Goal: Information Seeking & Learning: Learn about a topic

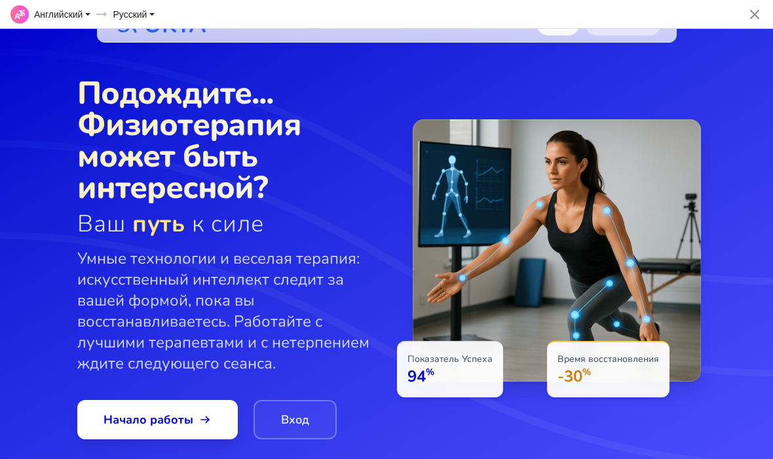
click at [753, 7] on span "Отменить" at bounding box center [755, 14] width 26 height 26
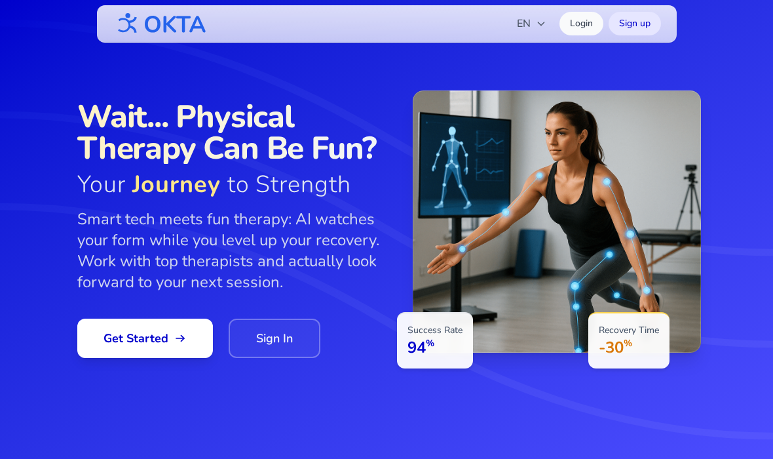
click at [276, 335] on link "Sign In" at bounding box center [275, 337] width 92 height 39
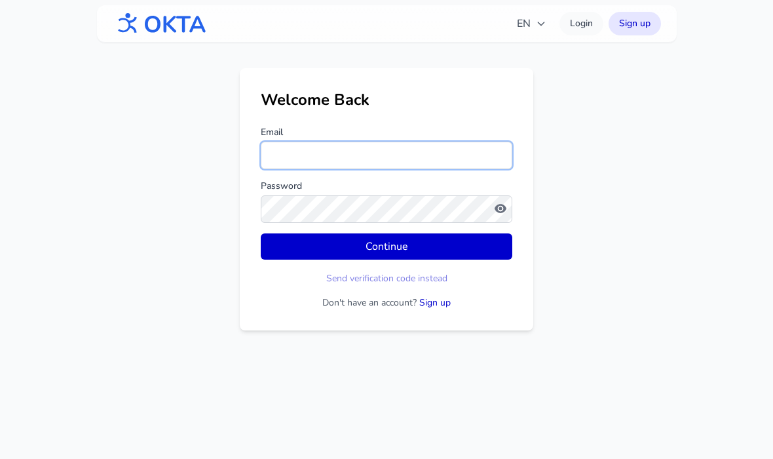
type input "**********"
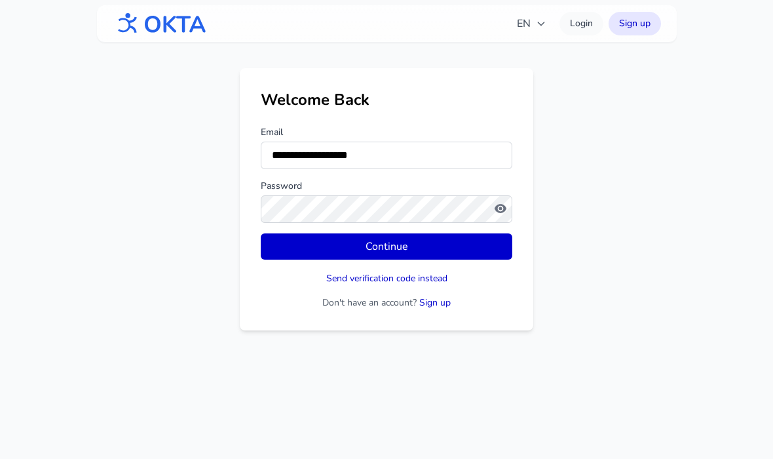
click at [471, 248] on button "Continue" at bounding box center [387, 246] width 252 height 26
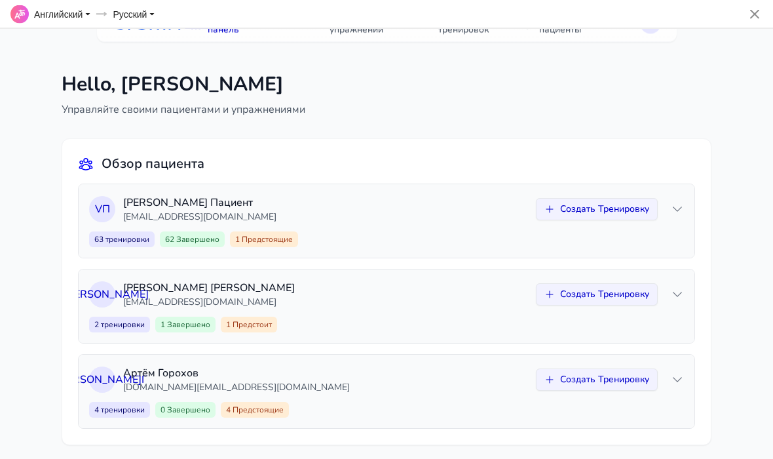
scroll to position [29, 0]
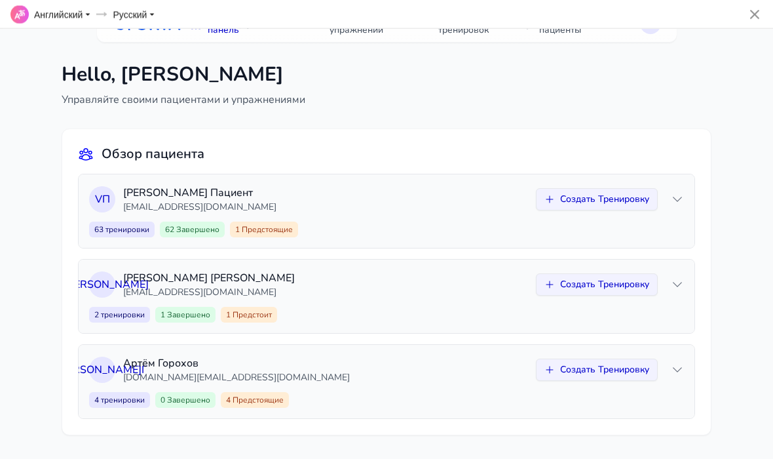
click at [199, 280] on p "[PERSON_NAME]" at bounding box center [325, 278] width 405 height 16
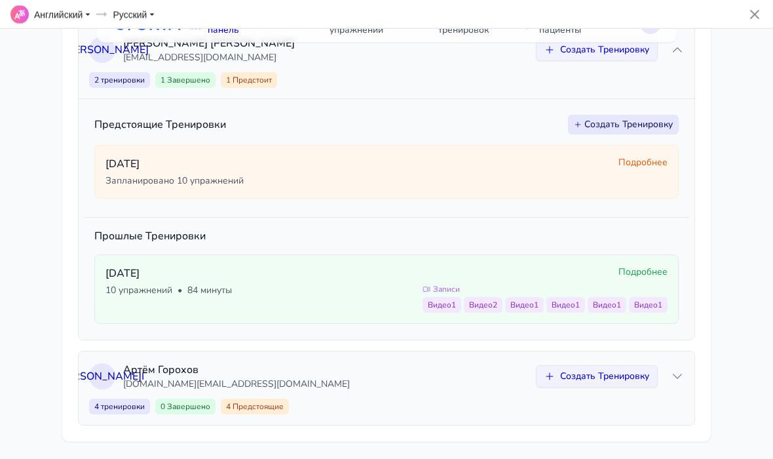
scroll to position [267, 0]
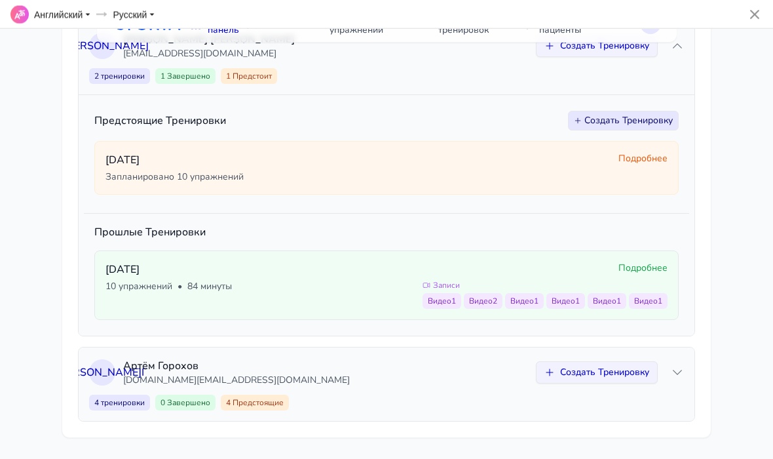
click at [250, 282] on div "10 упражнений • 84 минуты" at bounding box center [258, 286] width 307 height 13
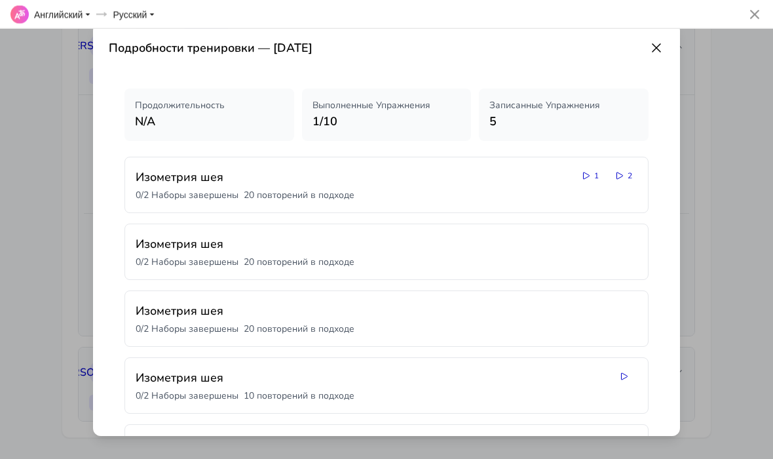
scroll to position [0, 0]
click at [605, 112] on p "5" at bounding box center [563, 121] width 149 height 18
click at [542, 104] on p "Записанные Упражнения" at bounding box center [563, 105] width 149 height 13
click at [516, 105] on p "Записанные Упражнения" at bounding box center [563, 105] width 149 height 13
click at [166, 115] on p "N/A" at bounding box center [209, 121] width 149 height 18
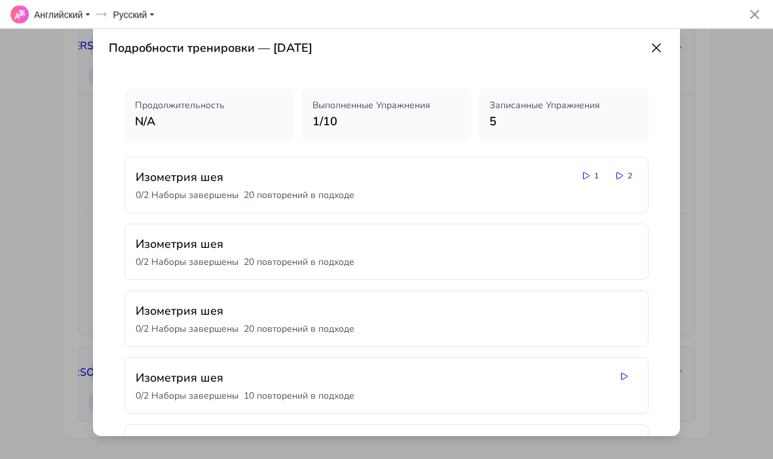
click at [657, 49] on icon at bounding box center [657, 48] width 16 height 16
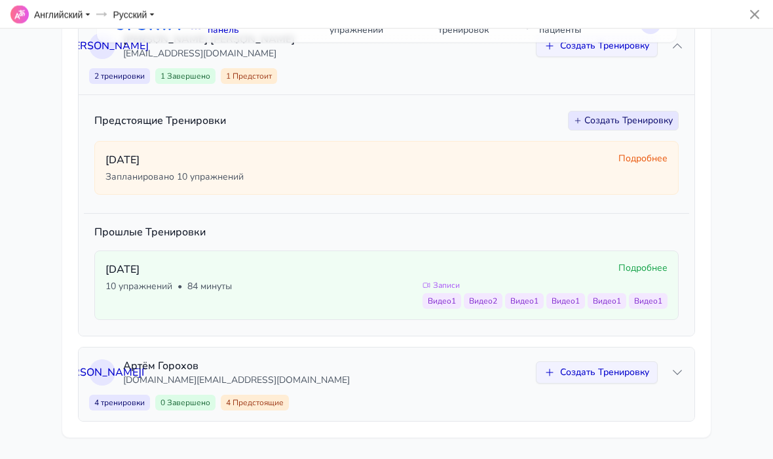
click at [656, 265] on span "Подробнее" at bounding box center [643, 267] width 49 height 13
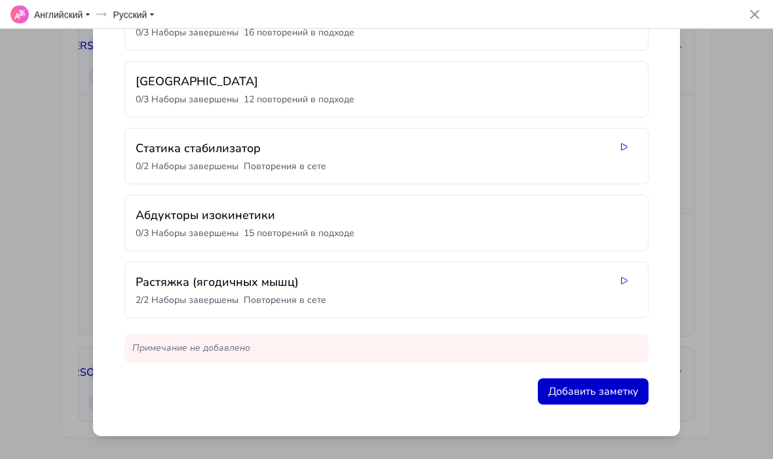
scroll to position [497, 0]
click at [616, 390] on button "Добавить заметку" at bounding box center [593, 391] width 111 height 26
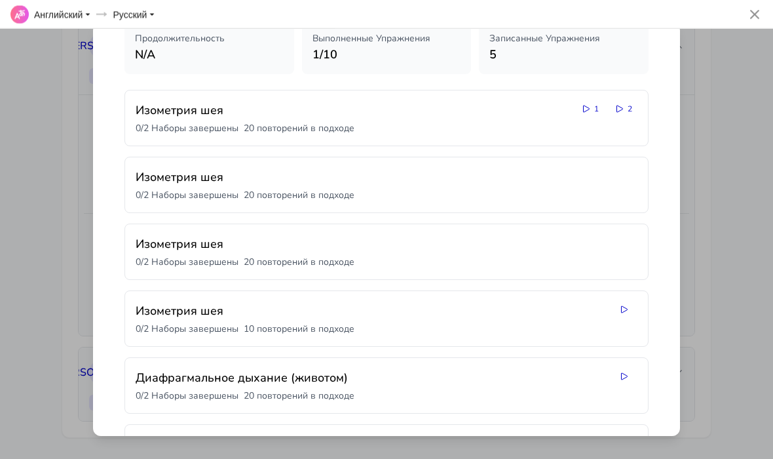
scroll to position [62, 0]
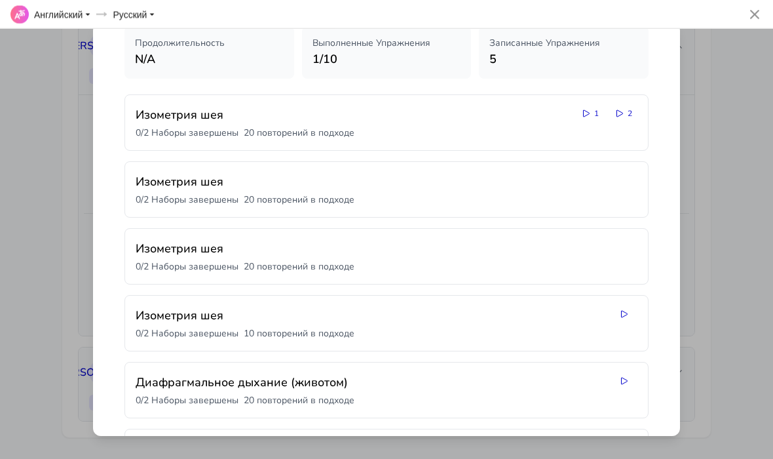
click at [623, 116] on icon at bounding box center [620, 113] width 10 height 10
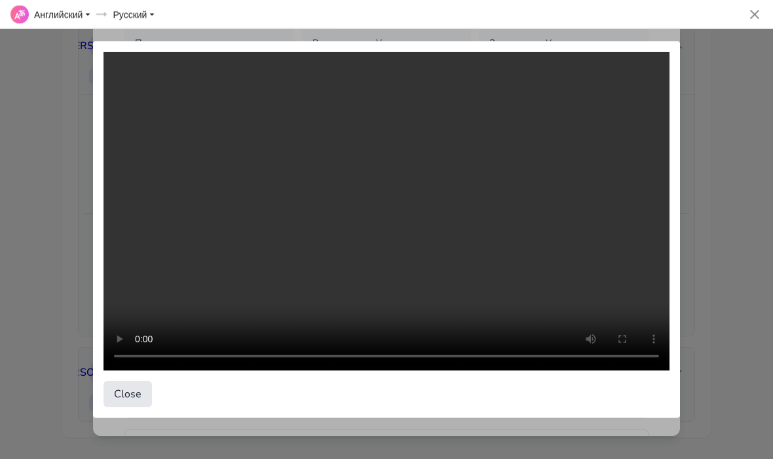
click at [596, 109] on video at bounding box center [387, 211] width 566 height 318
click at [126, 392] on button "Закрыть" at bounding box center [135, 394] width 63 height 26
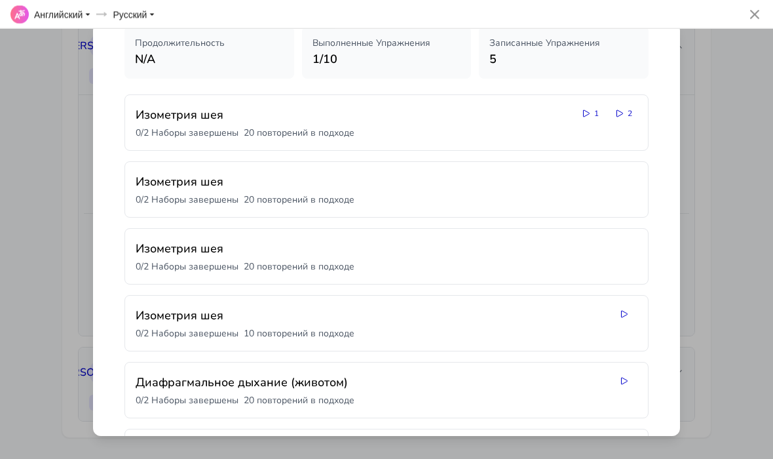
click at [586, 115] on icon at bounding box center [586, 113] width 10 height 10
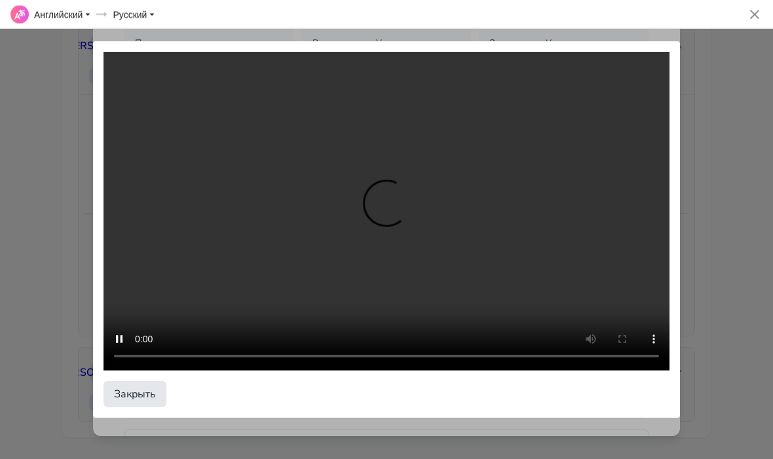
click at [386, 209] on video at bounding box center [387, 211] width 566 height 318
click at [256, 184] on video at bounding box center [387, 211] width 566 height 318
click at [167, 154] on video at bounding box center [387, 211] width 566 height 318
click at [198, 160] on video at bounding box center [387, 211] width 566 height 318
click at [232, 170] on video at bounding box center [387, 211] width 566 height 318
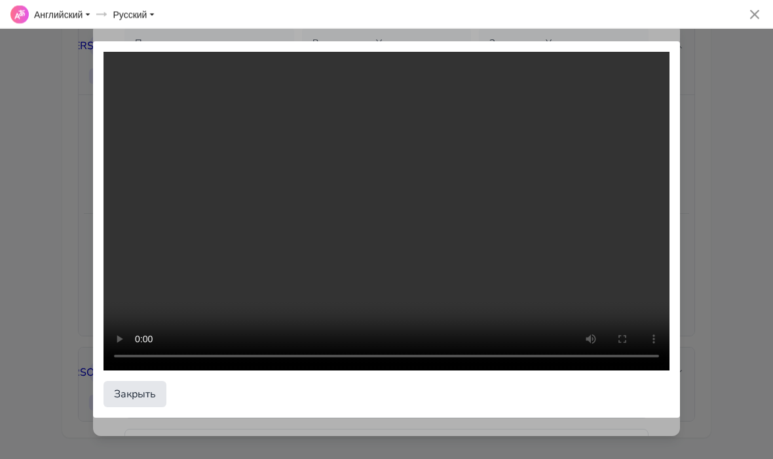
click at [172, 166] on video at bounding box center [387, 211] width 566 height 318
click at [552, 249] on video at bounding box center [387, 211] width 566 height 318
click at [381, 211] on video at bounding box center [387, 211] width 566 height 318
click at [615, 142] on video at bounding box center [387, 211] width 566 height 318
click at [570, 232] on video at bounding box center [387, 211] width 566 height 318
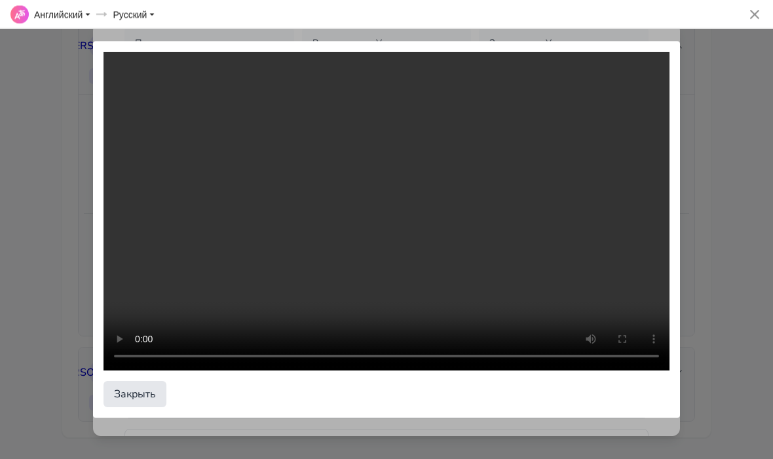
click at [381, 211] on video at bounding box center [387, 211] width 566 height 318
click at [761, 14] on span "Отменить" at bounding box center [755, 14] width 26 height 26
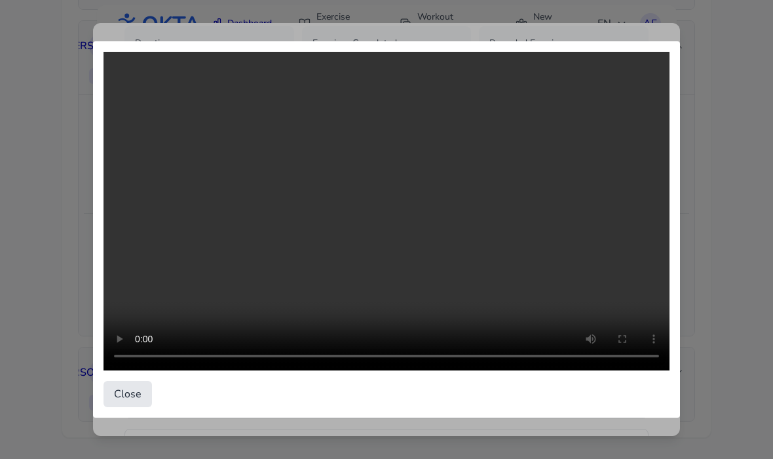
scroll to position [238, 0]
click at [118, 390] on button "Close" at bounding box center [128, 394] width 48 height 26
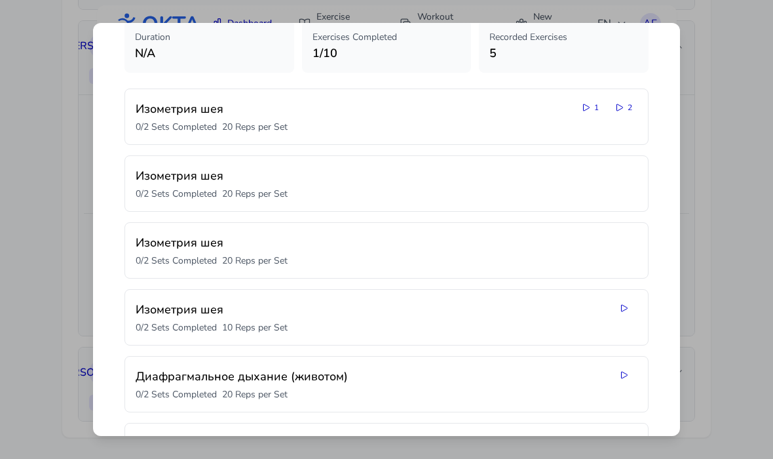
scroll to position [45, 0]
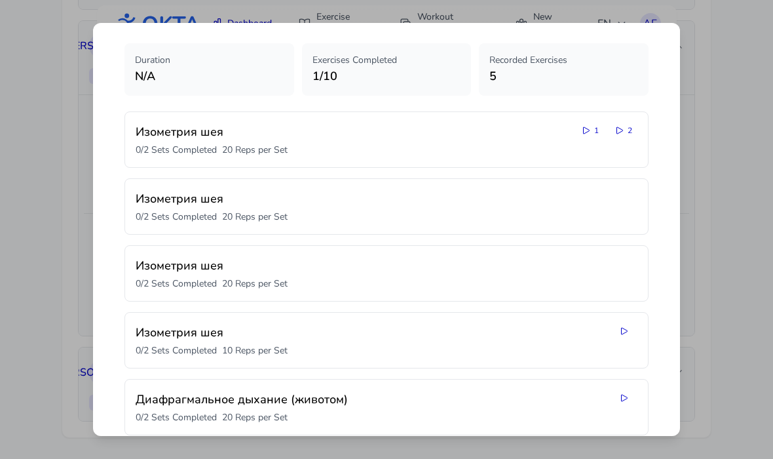
click at [623, 128] on icon at bounding box center [620, 130] width 10 height 10
click at [581, 129] on icon at bounding box center [586, 130] width 10 height 10
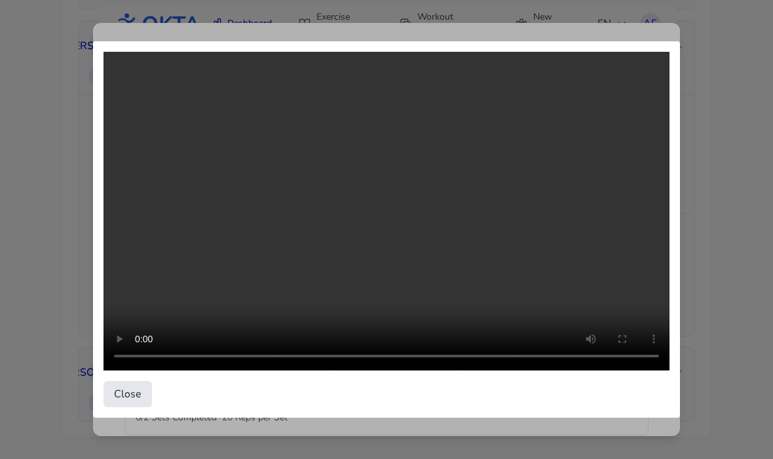
click at [398, 220] on video at bounding box center [387, 211] width 566 height 318
click at [118, 391] on button "Close" at bounding box center [128, 394] width 48 height 26
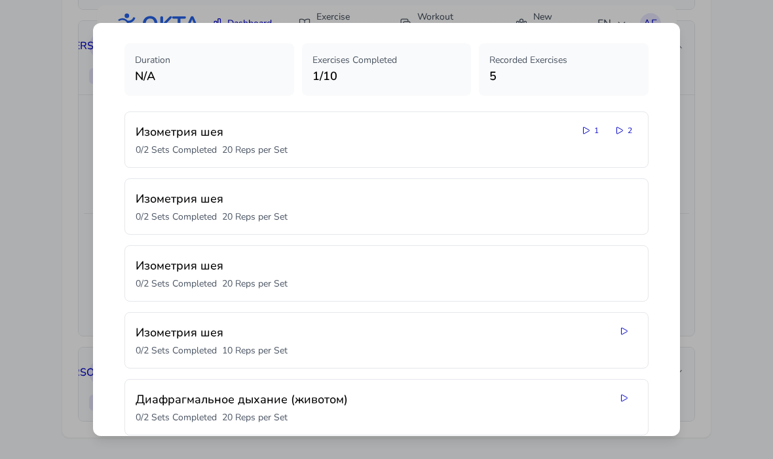
click at [619, 132] on icon at bounding box center [620, 130] width 10 height 10
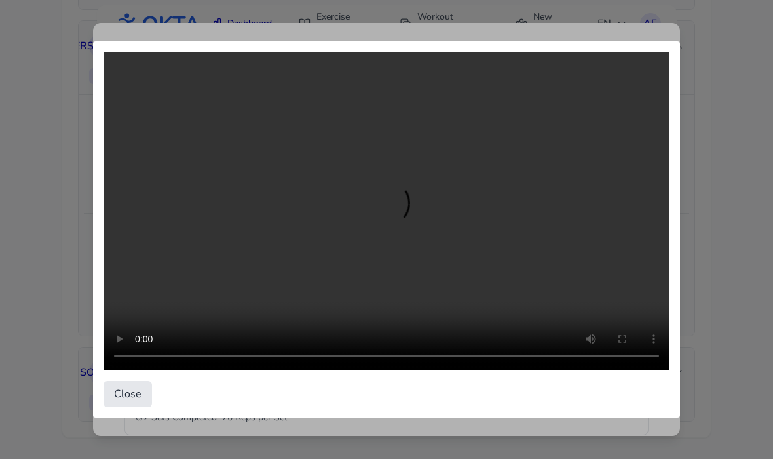
click at [123, 387] on button "Close" at bounding box center [128, 394] width 48 height 26
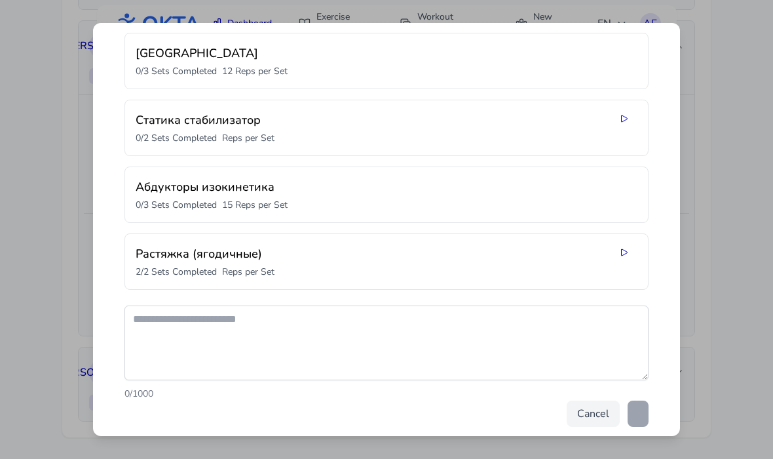
scroll to position [529, 0]
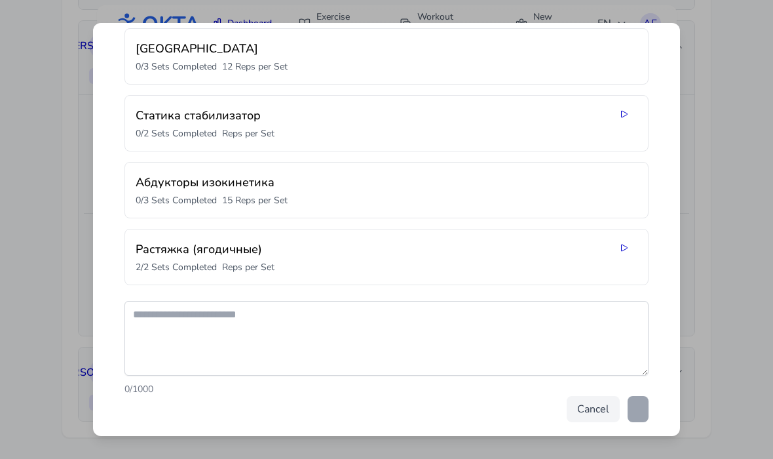
click at [628, 113] on icon at bounding box center [624, 114] width 10 height 10
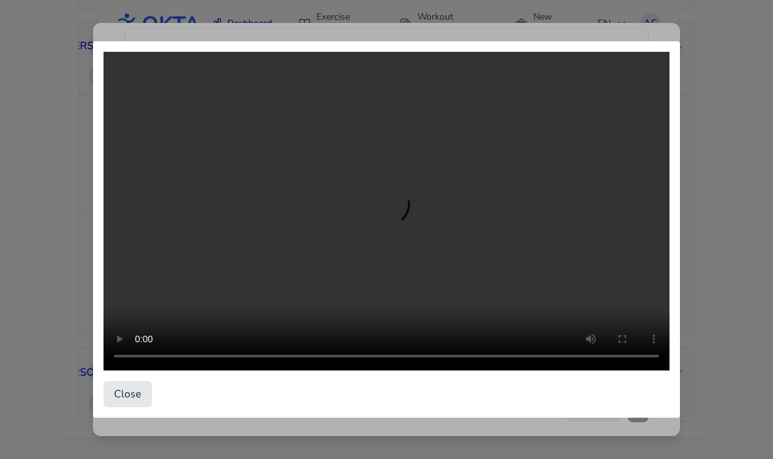
click at [136, 391] on button "Close" at bounding box center [128, 394] width 48 height 26
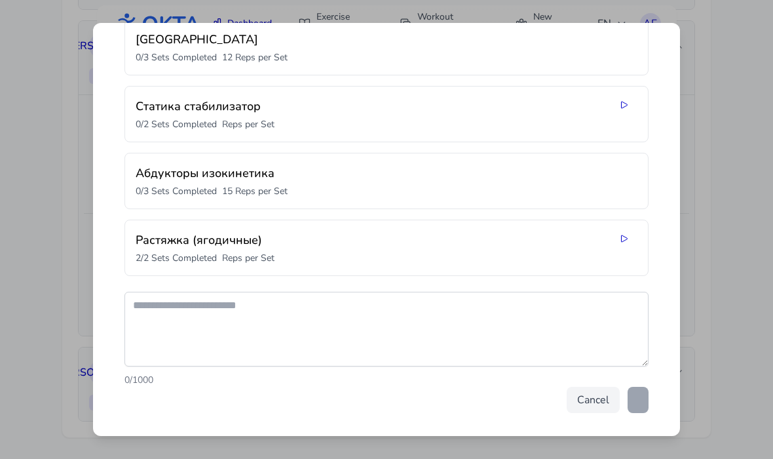
scroll to position [528, 0]
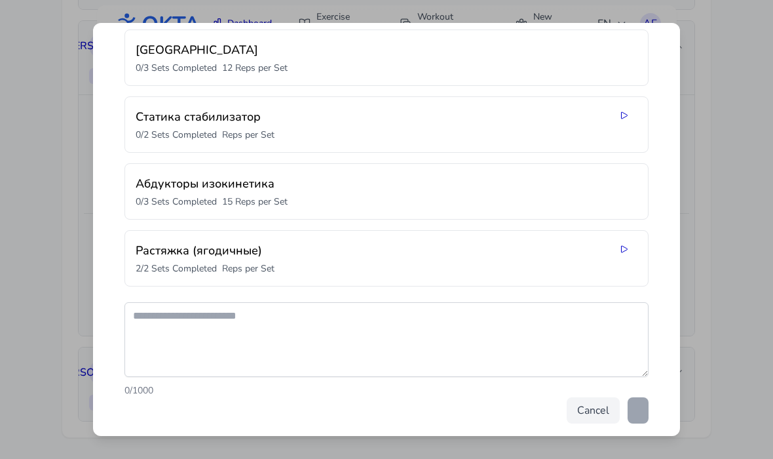
click at [624, 247] on icon at bounding box center [624, 249] width 10 height 10
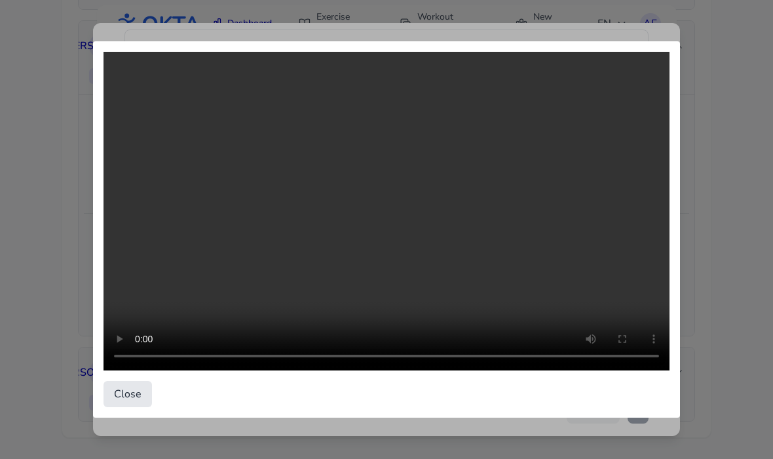
click at [389, 215] on video at bounding box center [387, 211] width 566 height 318
click at [615, 217] on video at bounding box center [387, 211] width 566 height 318
click at [276, 221] on video at bounding box center [387, 211] width 566 height 318
click at [553, 257] on video at bounding box center [387, 211] width 566 height 318
click at [385, 220] on video at bounding box center [387, 211] width 566 height 318
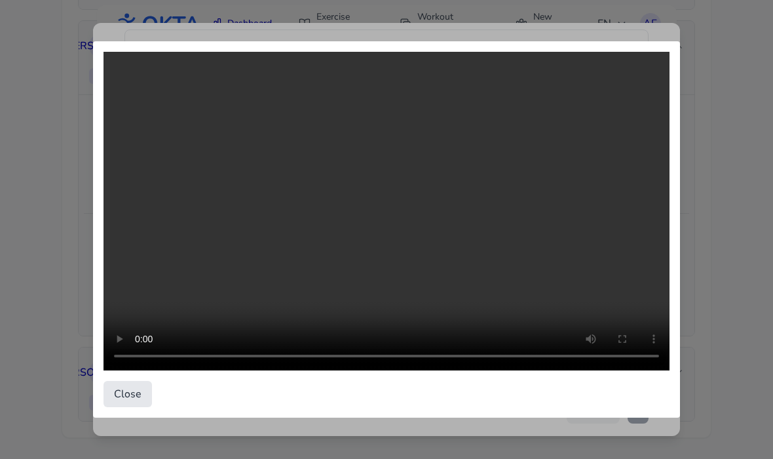
click at [208, 199] on video at bounding box center [387, 211] width 566 height 318
click at [605, 242] on video at bounding box center [387, 211] width 566 height 318
click at [700, 34] on div "Close" at bounding box center [386, 229] width 773 height 459
click at [121, 393] on button "Close" at bounding box center [128, 394] width 48 height 26
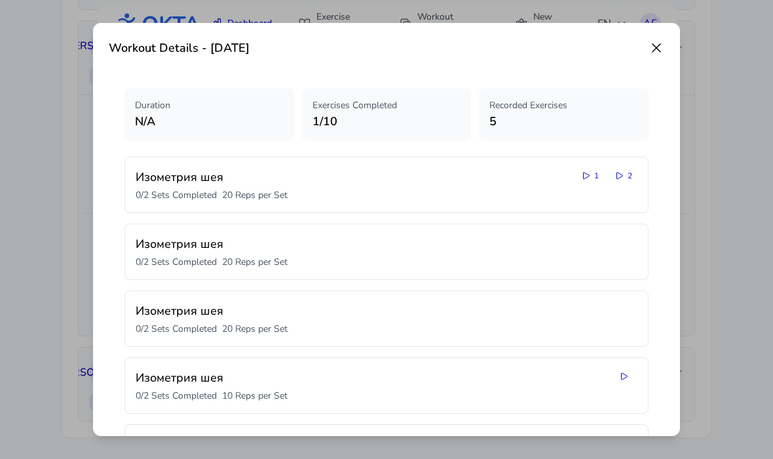
scroll to position [0, 0]
click at [659, 37] on div "Workout Details - [DATE] Duration N/A Exercises Completed 1 / 10 Recorded Exerc…" at bounding box center [386, 229] width 587 height 413
click at [663, 42] on icon at bounding box center [657, 48] width 16 height 16
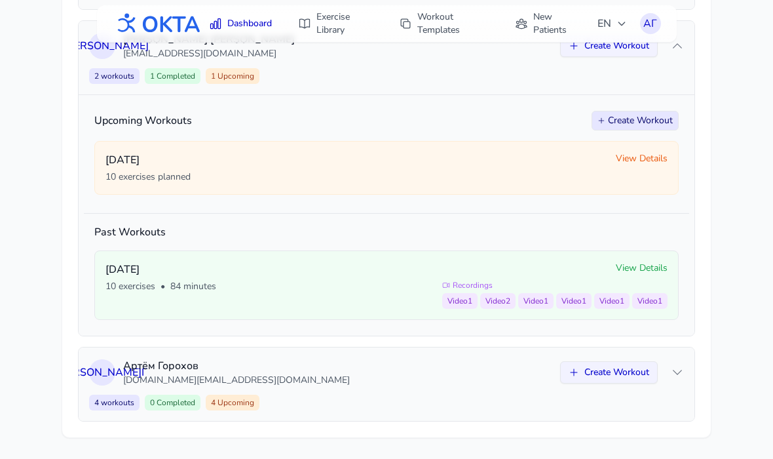
click at [524, 265] on div "View Details Recordings Video 1 Video 2 Video 1 Video 1 Video 1 Video 1" at bounding box center [554, 284] width 225 height 47
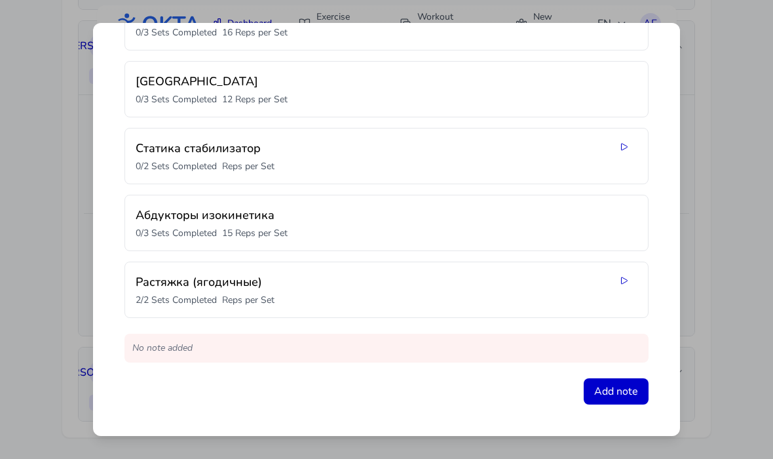
scroll to position [497, 0]
click at [631, 389] on button "Add note" at bounding box center [616, 391] width 65 height 26
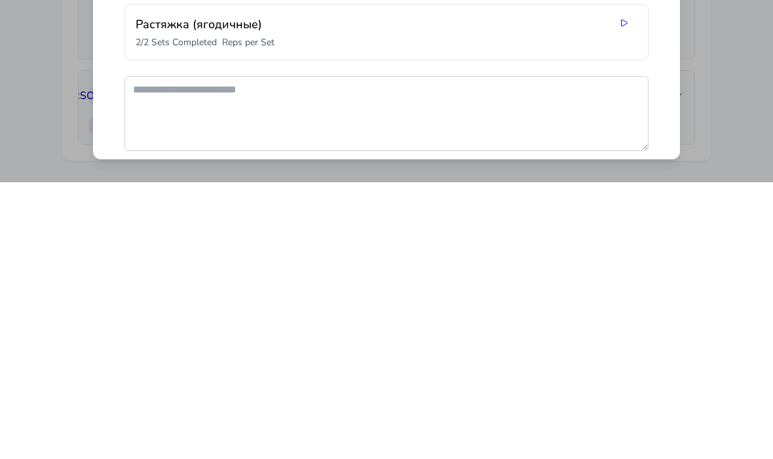
scroll to position [486, 0]
